Goal: Entertainment & Leisure: Consume media (video, audio)

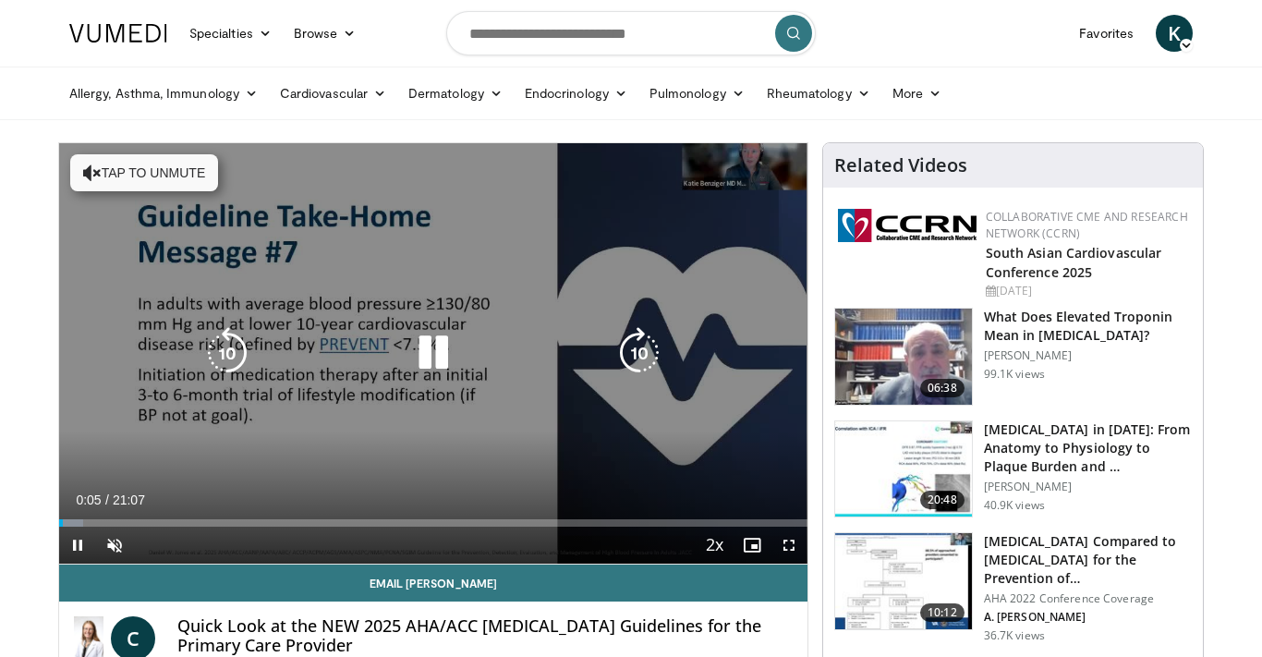
click at [152, 165] on button "Tap to unmute" at bounding box center [144, 172] width 148 height 37
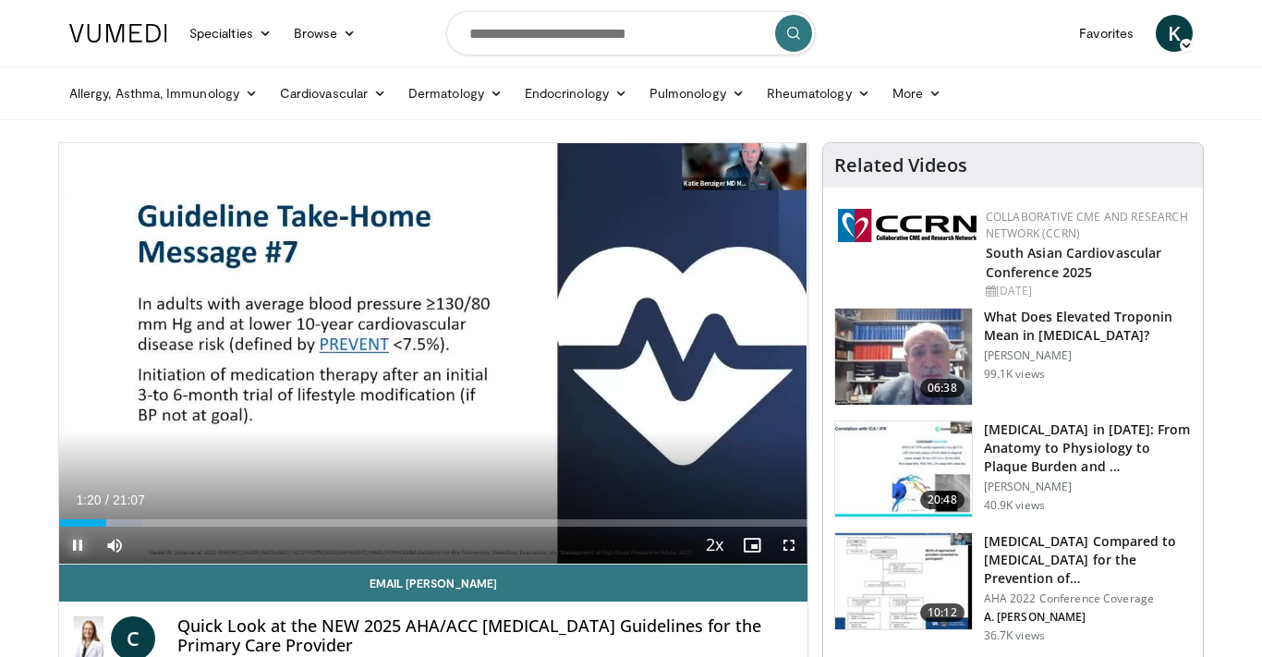
click at [77, 542] on span "Video Player" at bounding box center [77, 545] width 37 height 37
click at [80, 542] on span "Video Player" at bounding box center [77, 545] width 37 height 37
click at [78, 542] on span "Video Player" at bounding box center [77, 545] width 37 height 37
click at [76, 542] on span "Video Player" at bounding box center [77, 545] width 37 height 37
